Goal: Navigation & Orientation: Find specific page/section

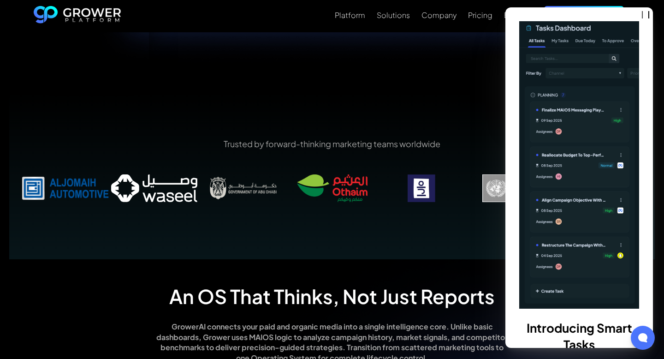
scroll to position [559, 0]
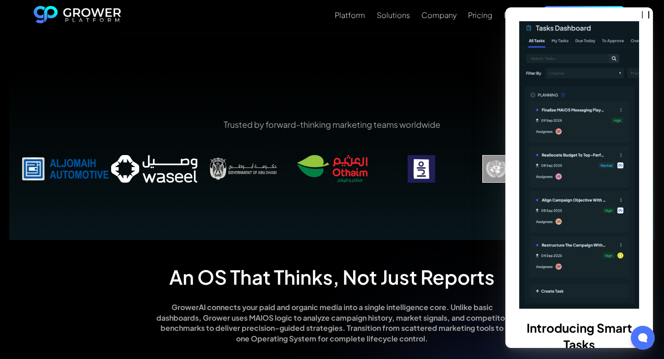
click at [189, 208] on div "Trusted by forward-thinking marketing teams worldwide" at bounding box center [331, 156] width 645 height 165
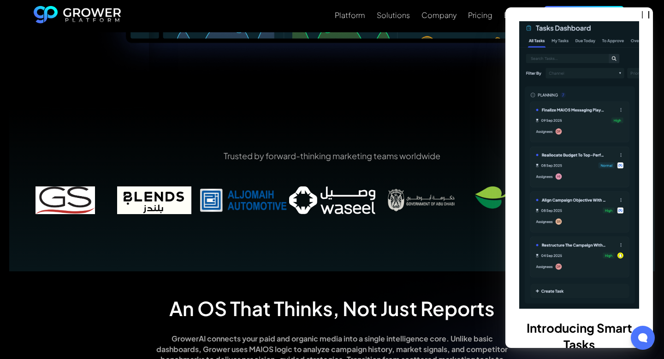
scroll to position [532, 0]
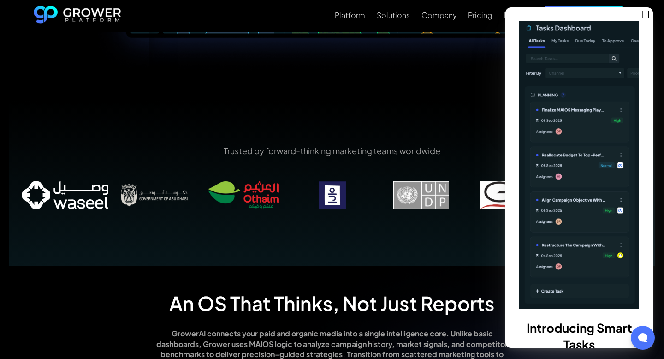
click at [643, 345] on div at bounding box center [642, 337] width 26 height 26
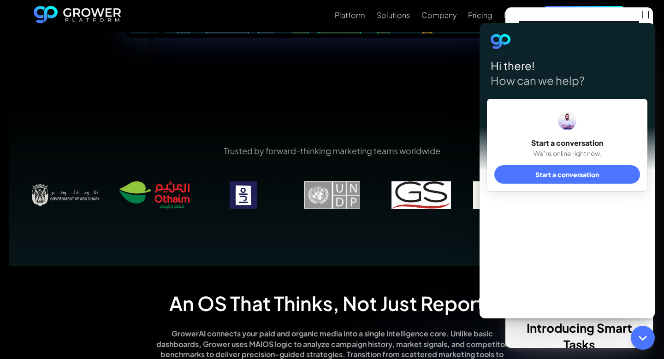
click at [440, 149] on p "Trusted by forward-thinking marketing teams worldwide" at bounding box center [332, 151] width 622 height 12
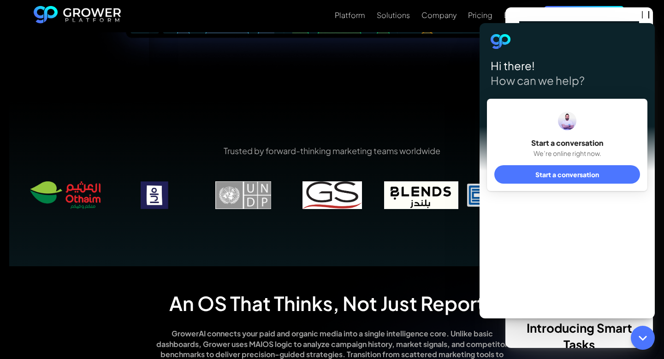
click at [549, 11] on div "Introducing Smart Tasks GrowerAI will now turn recommendations into actual task…" at bounding box center [578, 177] width 147 height 340
click at [442, 18] on div "Company" at bounding box center [438, 15] width 35 height 9
